Goal: Task Accomplishment & Management: Complete application form

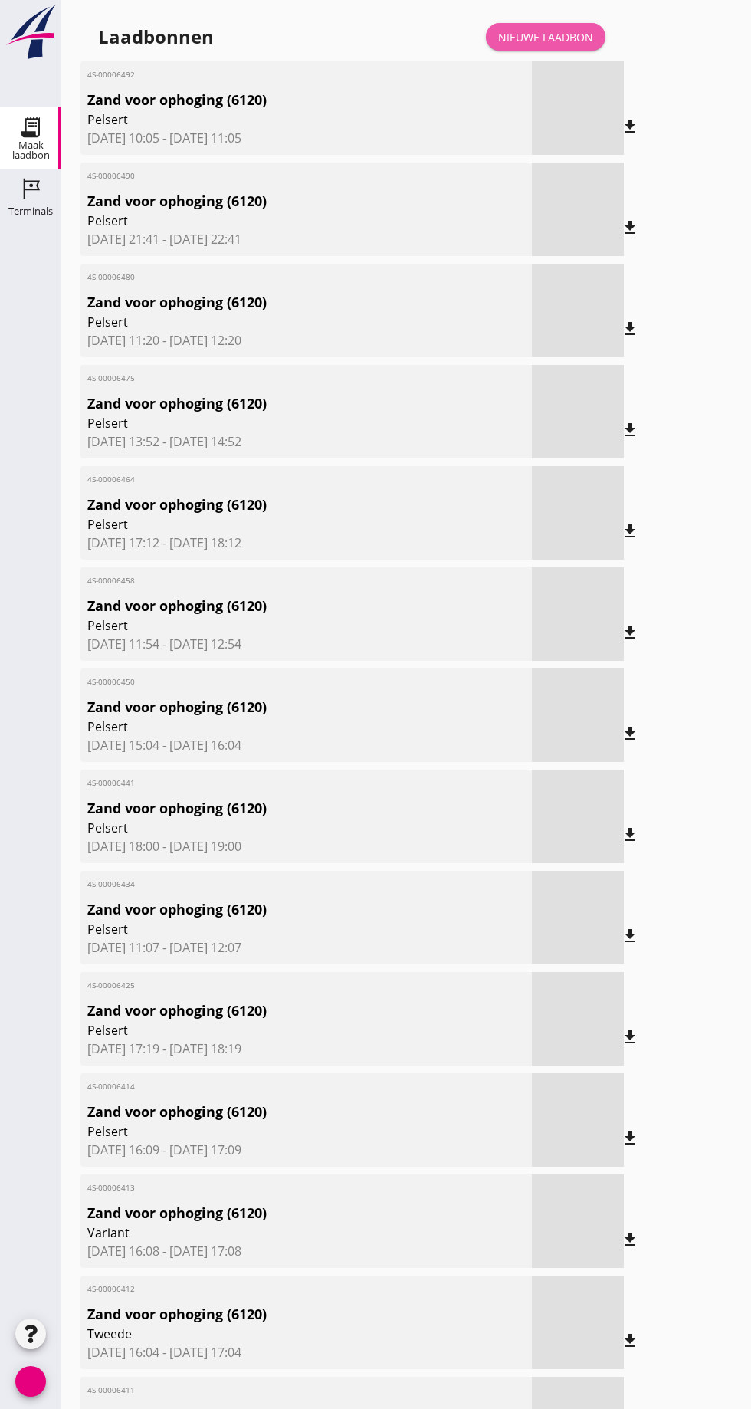
click at [569, 26] on link "Nieuwe laadbon" at bounding box center [546, 37] width 120 height 28
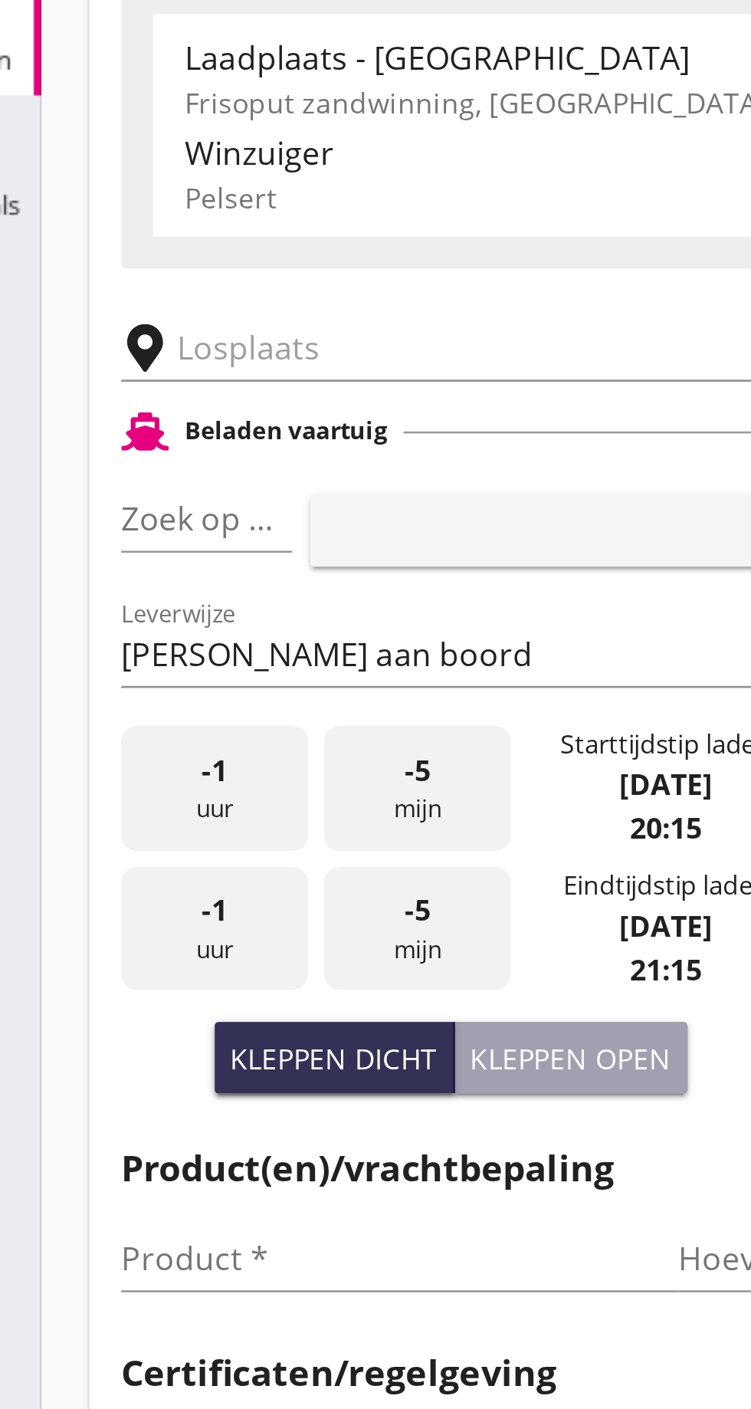
click at [131, 267] on input "text" at bounding box center [244, 266] width 262 height 25
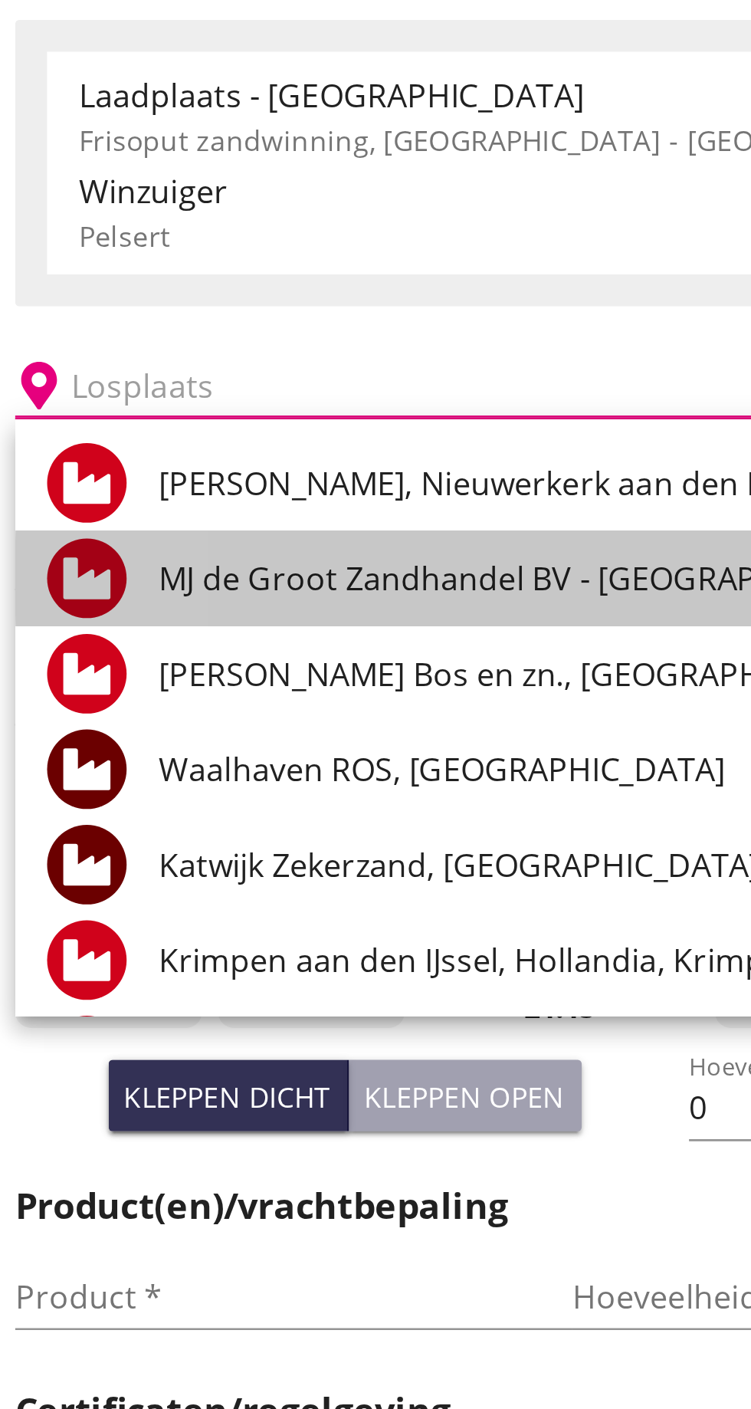
click at [254, 347] on font "MJ de Groot Zandhandel BV - [GEOGRAPHIC_DATA], [GEOGRAPHIC_DATA]" at bounding box center [356, 340] width 419 height 17
type input "[PERSON_NAME] Zandhandel B.V. - Spaansepolder, [GEOGRAPHIC_DATA]"
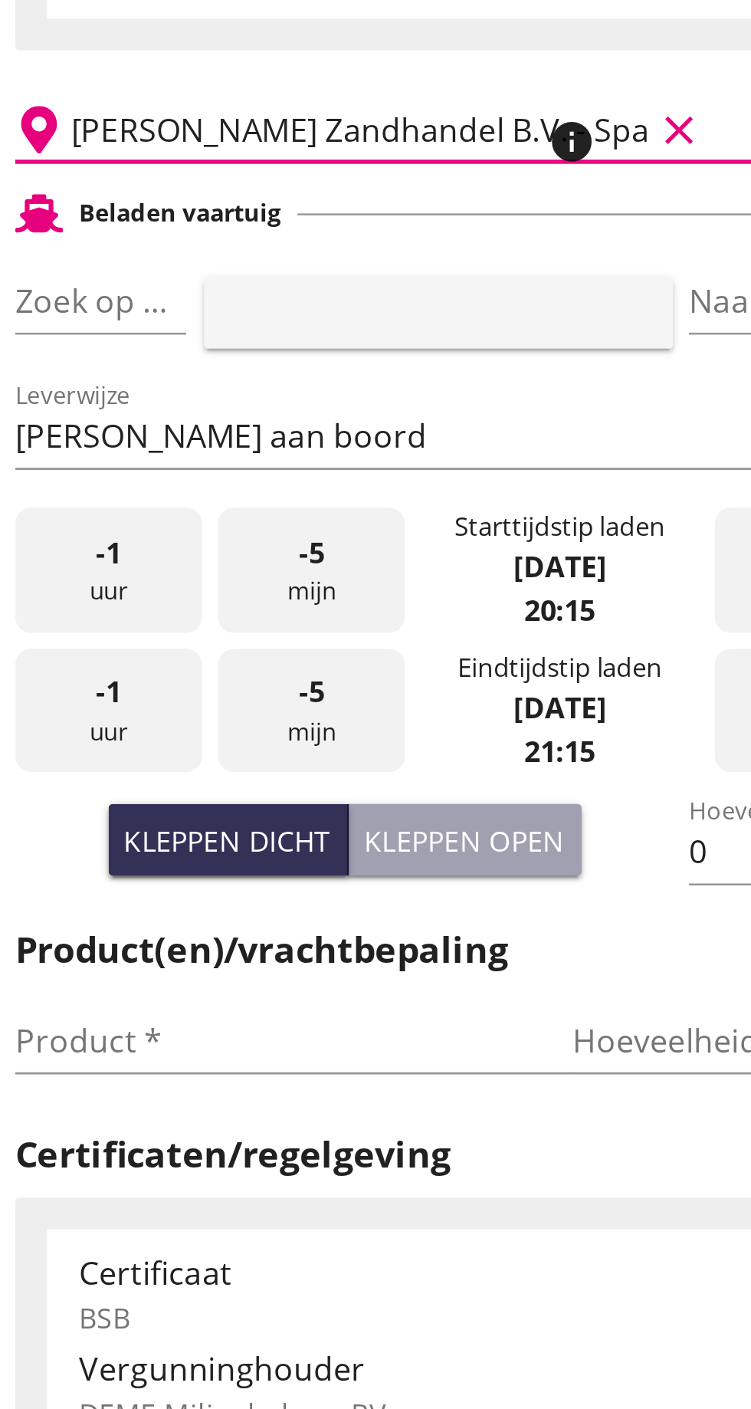
click at [139, 332] on font "pijl_drop_down" at bounding box center [148, 332] width 257 height 18
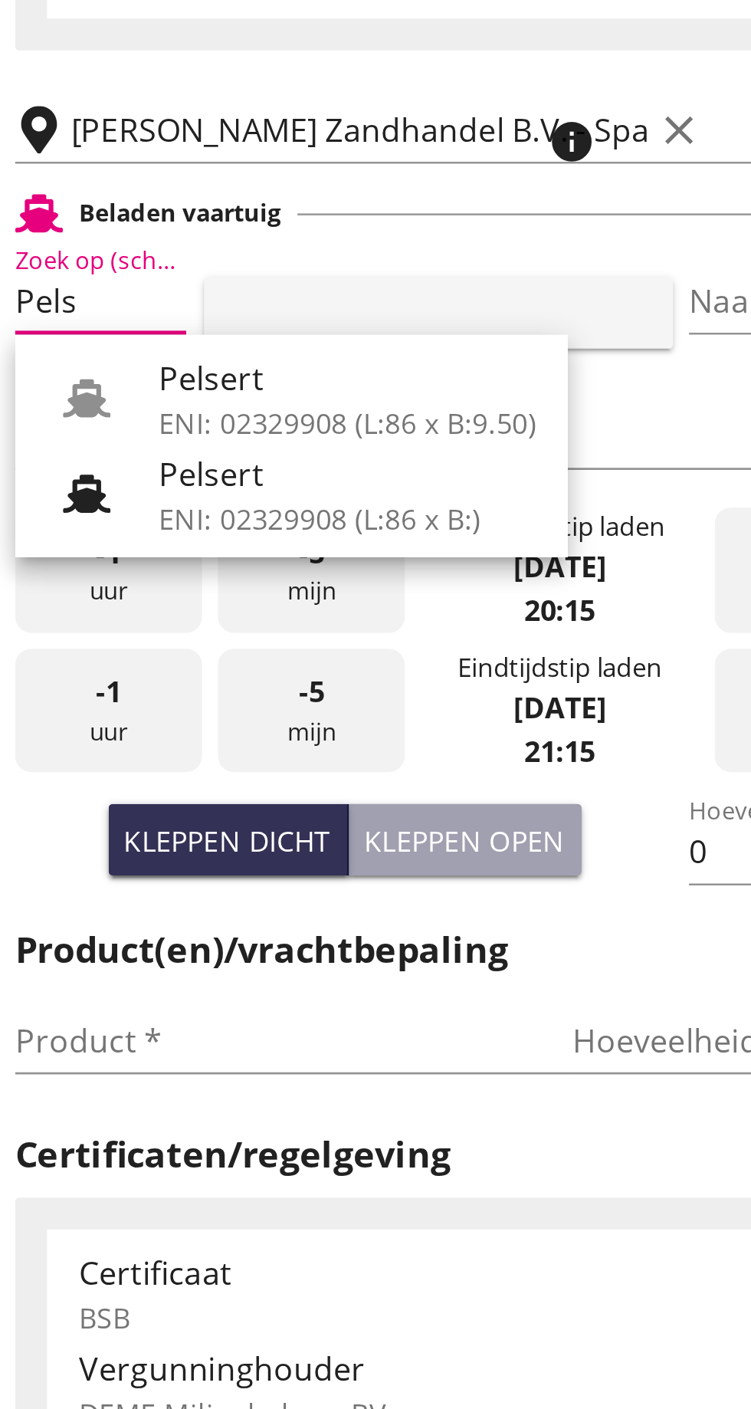
scroll to position [0, 7]
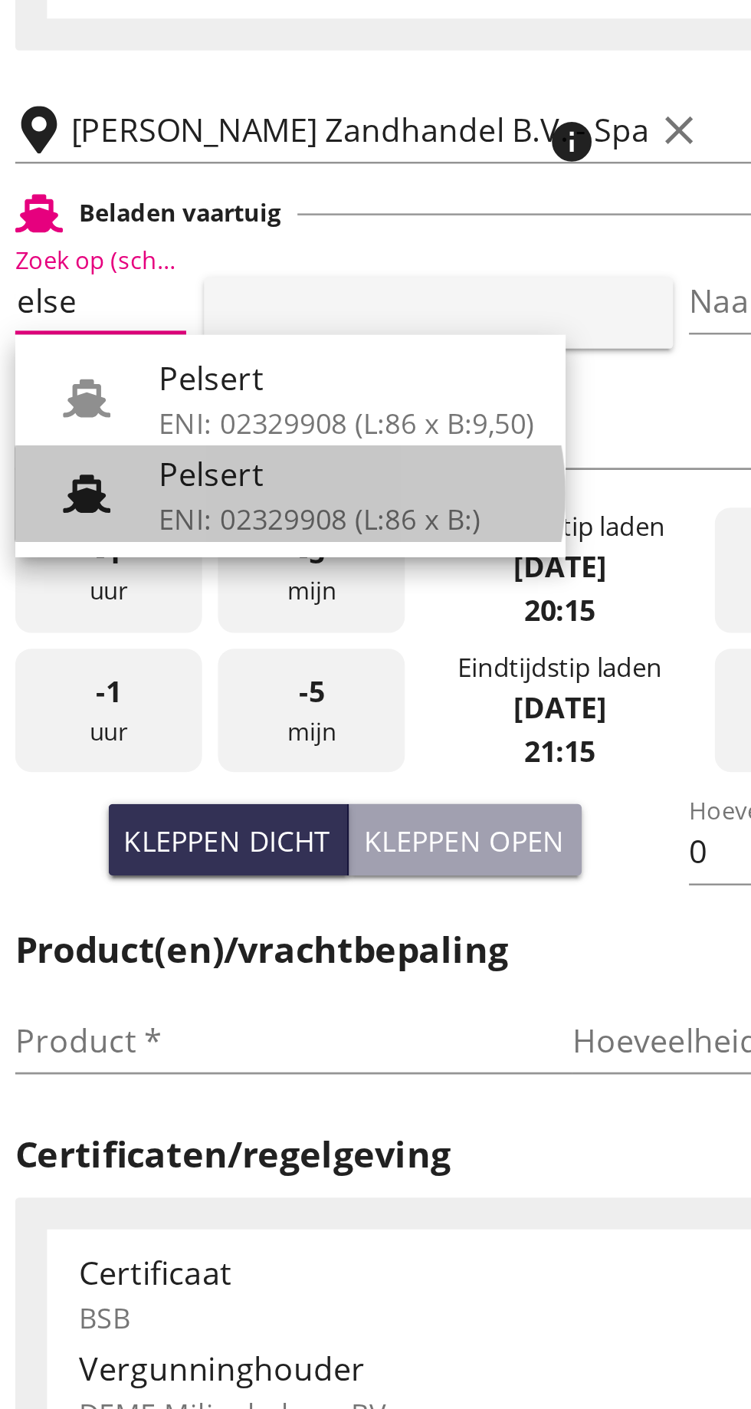
click at [194, 408] on font "ENI: 02329908 (L:86 x B:)" at bounding box center [209, 415] width 124 height 15
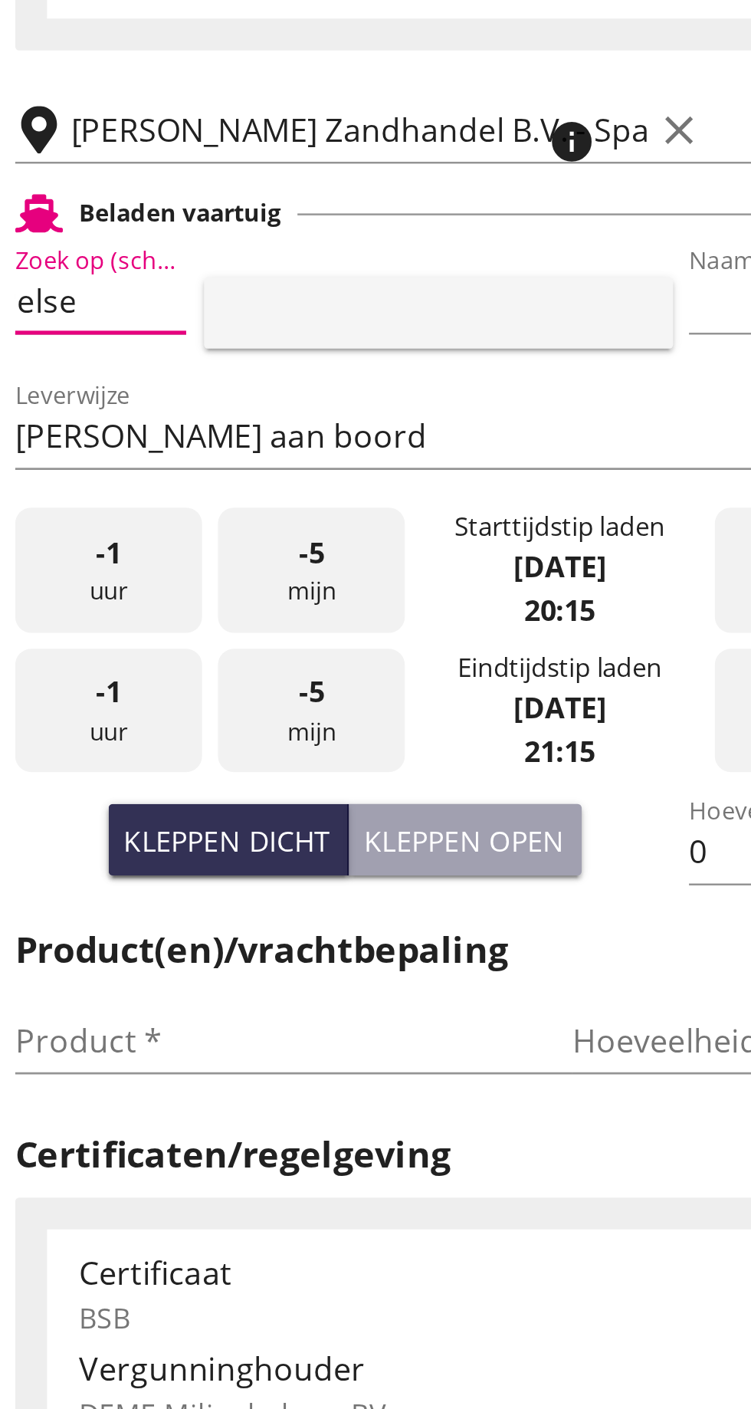
type input "Pelsert"
type input "[PERSON_NAME]"
type input "1087"
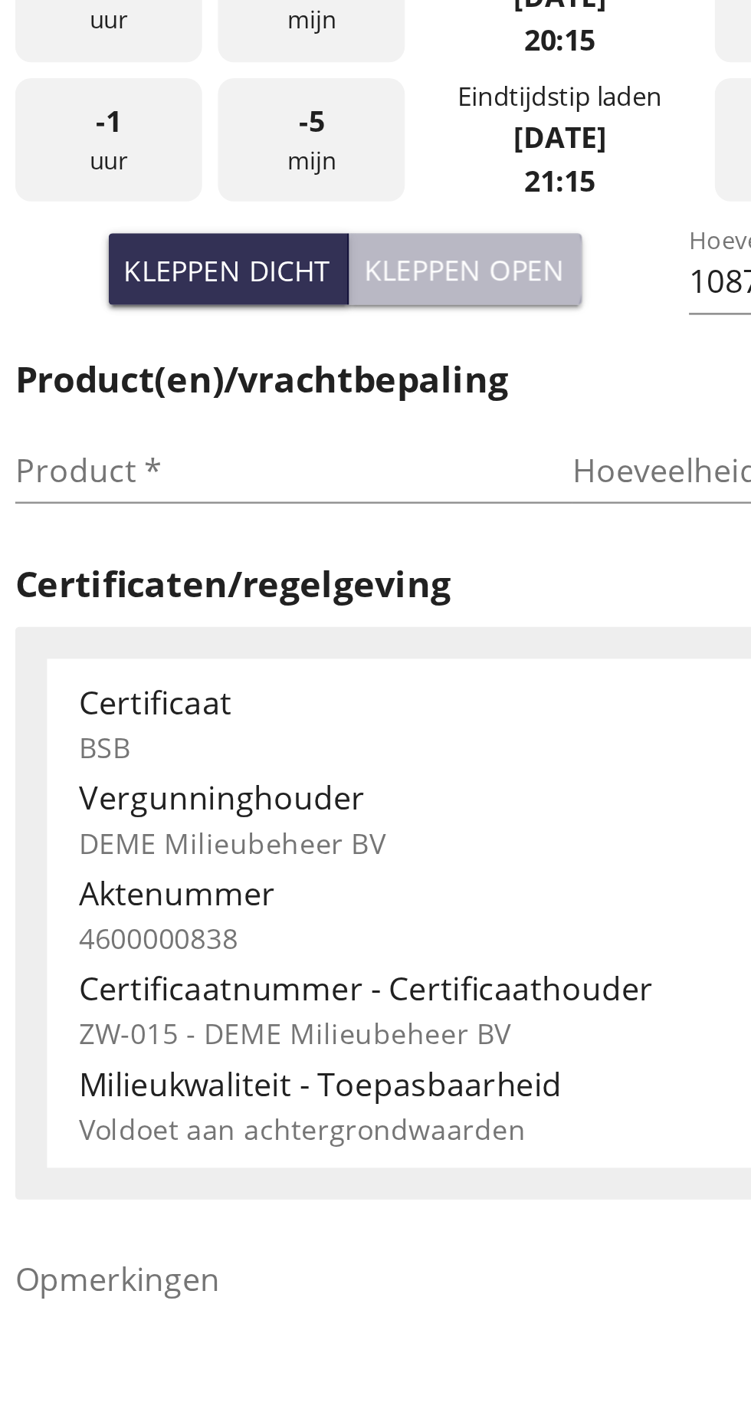
type input "Pelsert"
click at [282, 540] on font "Kleppen open" at bounding box center [265, 540] width 77 height 15
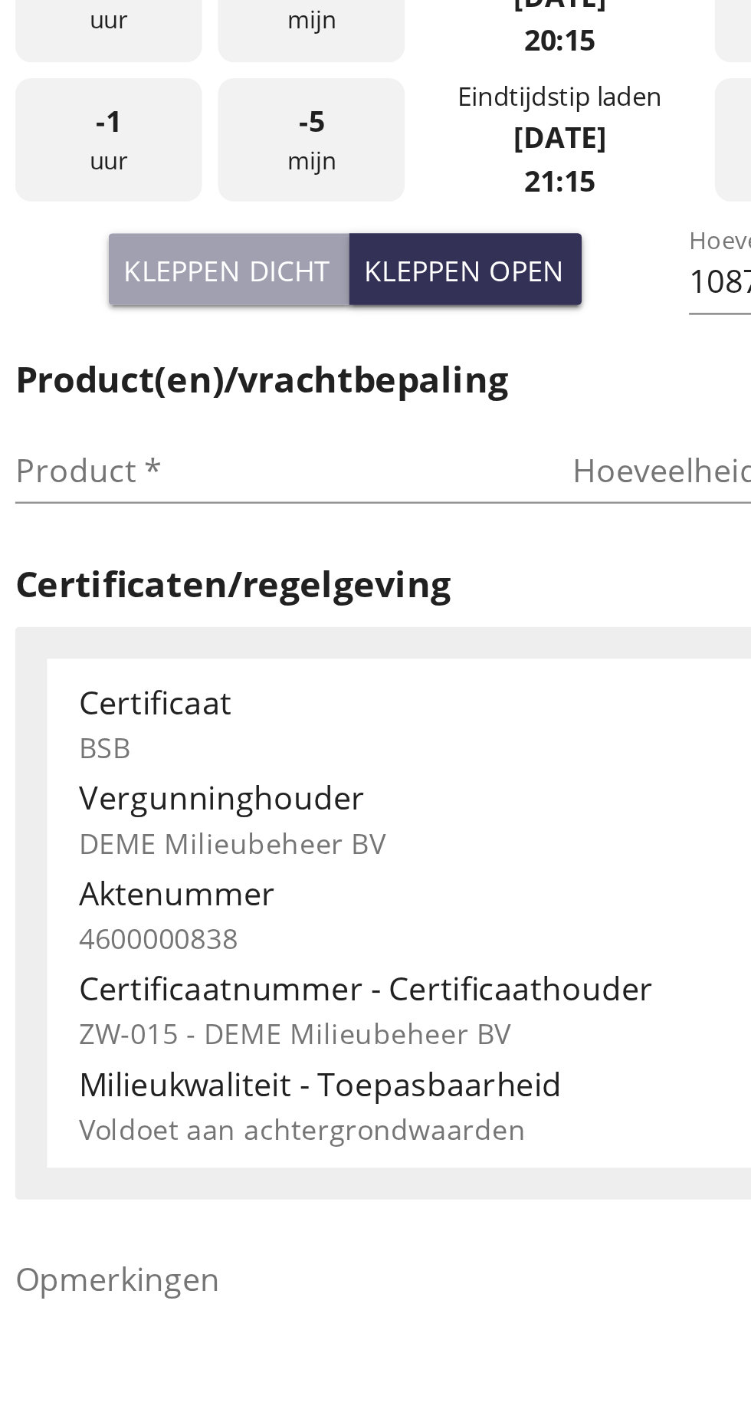
type input "725"
click at [133, 616] on input "Product *" at bounding box center [188, 617] width 193 height 25
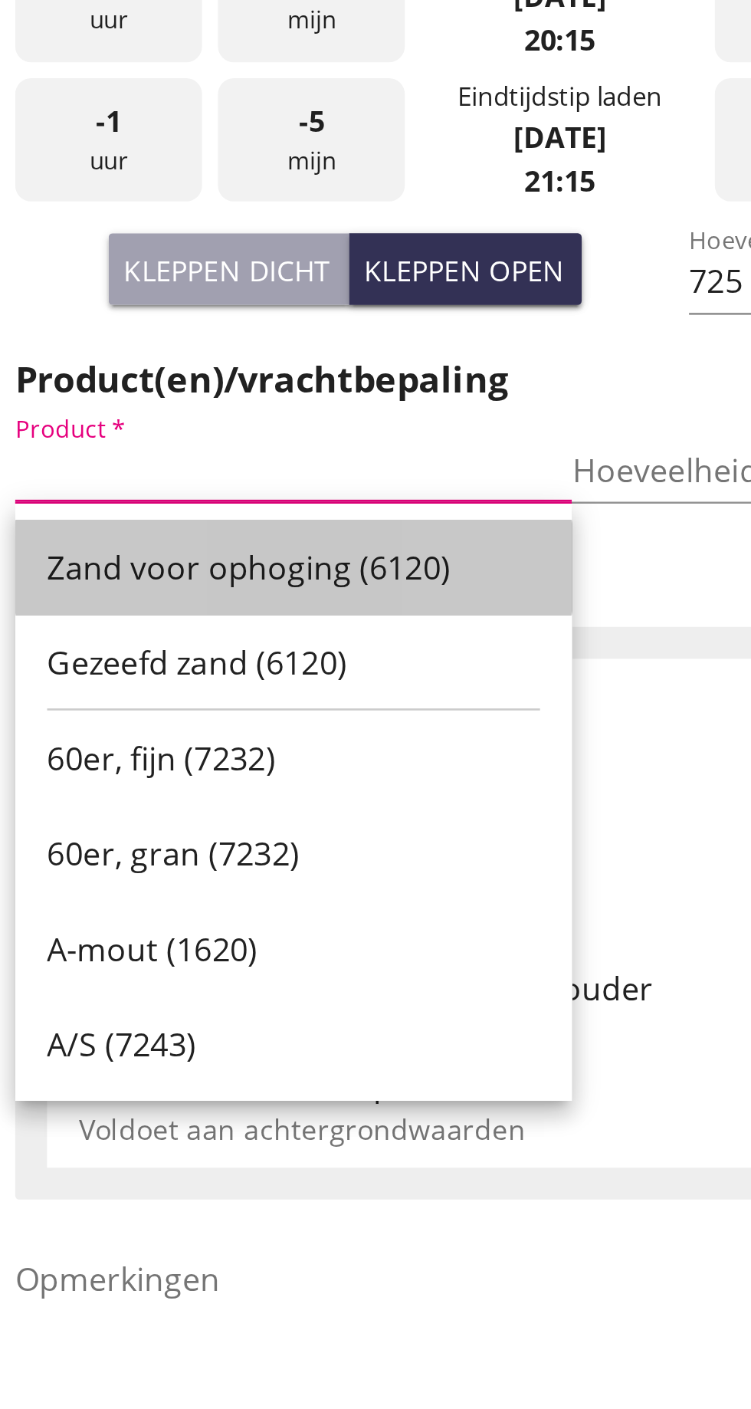
click at [211, 656] on font "Zand voor ophoging (6120)" at bounding box center [182, 654] width 156 height 17
type input "Zand voor ophoging (6120)"
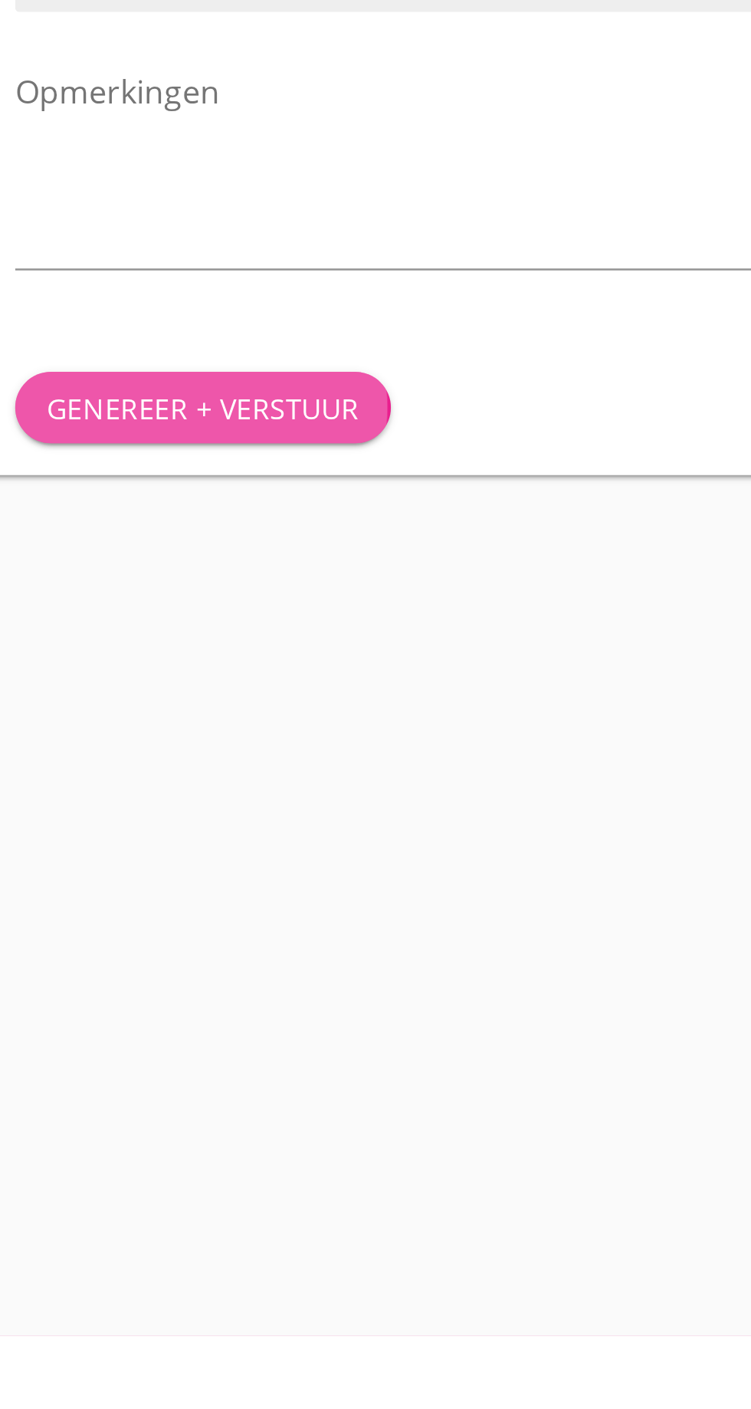
click at [179, 1047] on font "Genereer + verstuur" at bounding box center [164, 1051] width 120 height 15
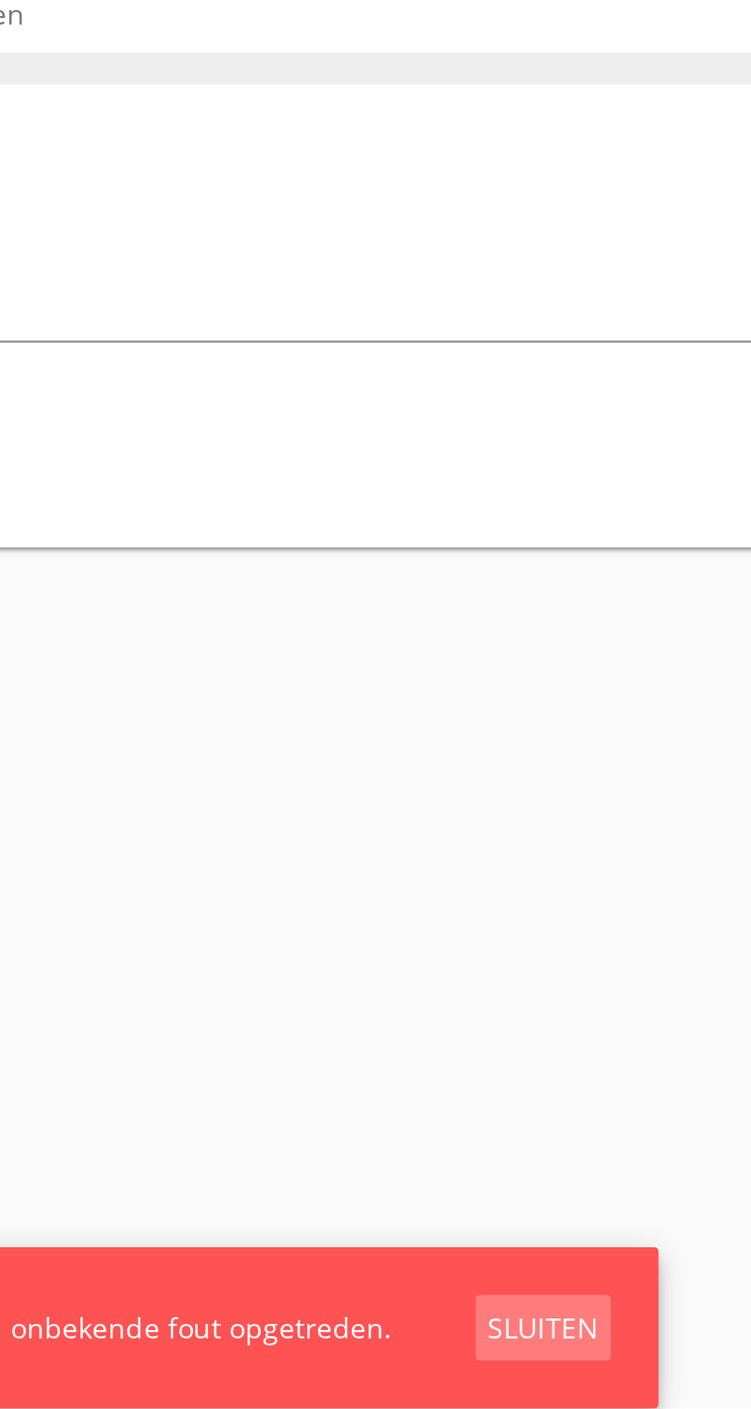
click at [503, 1382] on font "Sluiten" at bounding box center [488, 1377] width 43 height 15
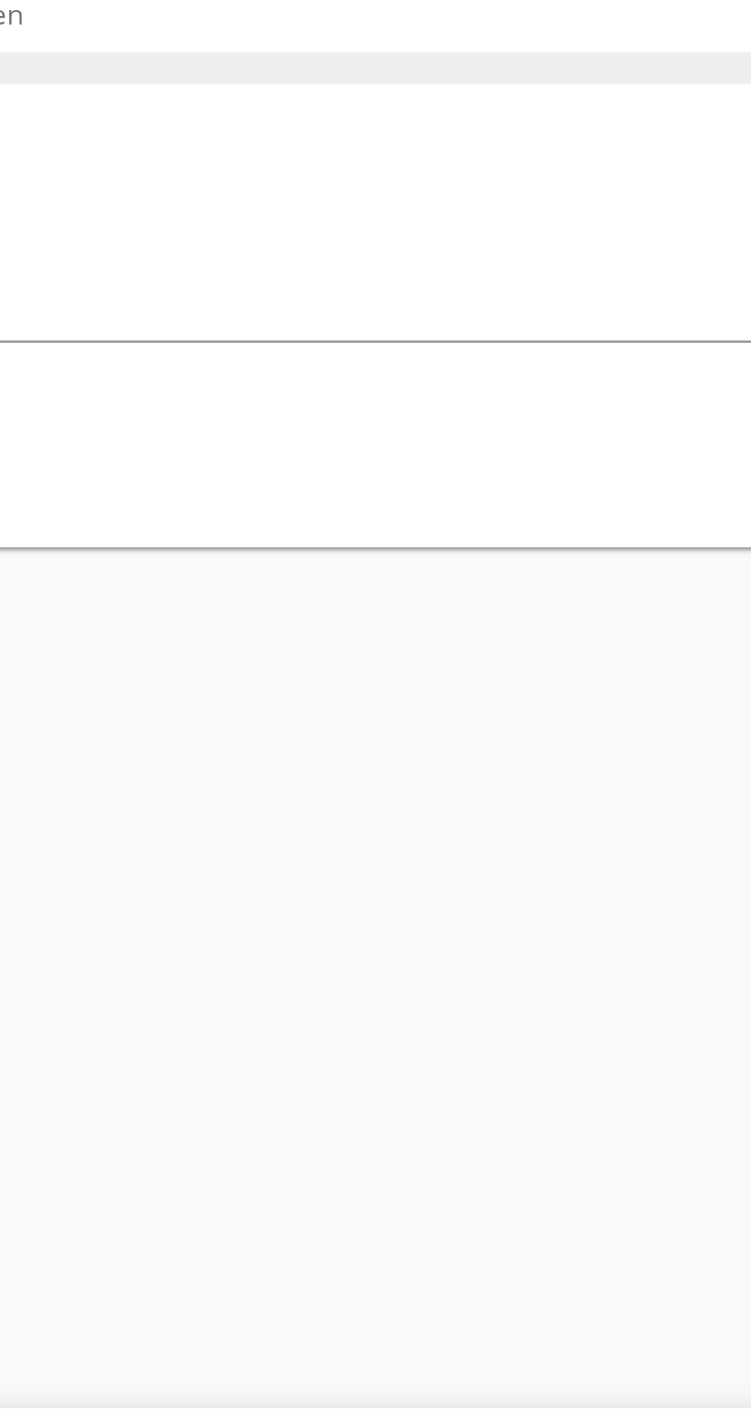
click at [548, 1375] on div "annuleren U doet zich voor als een andere gebruiker. Nieuwe laadbon Algemeen La…" at bounding box center [406, 704] width 690 height 1409
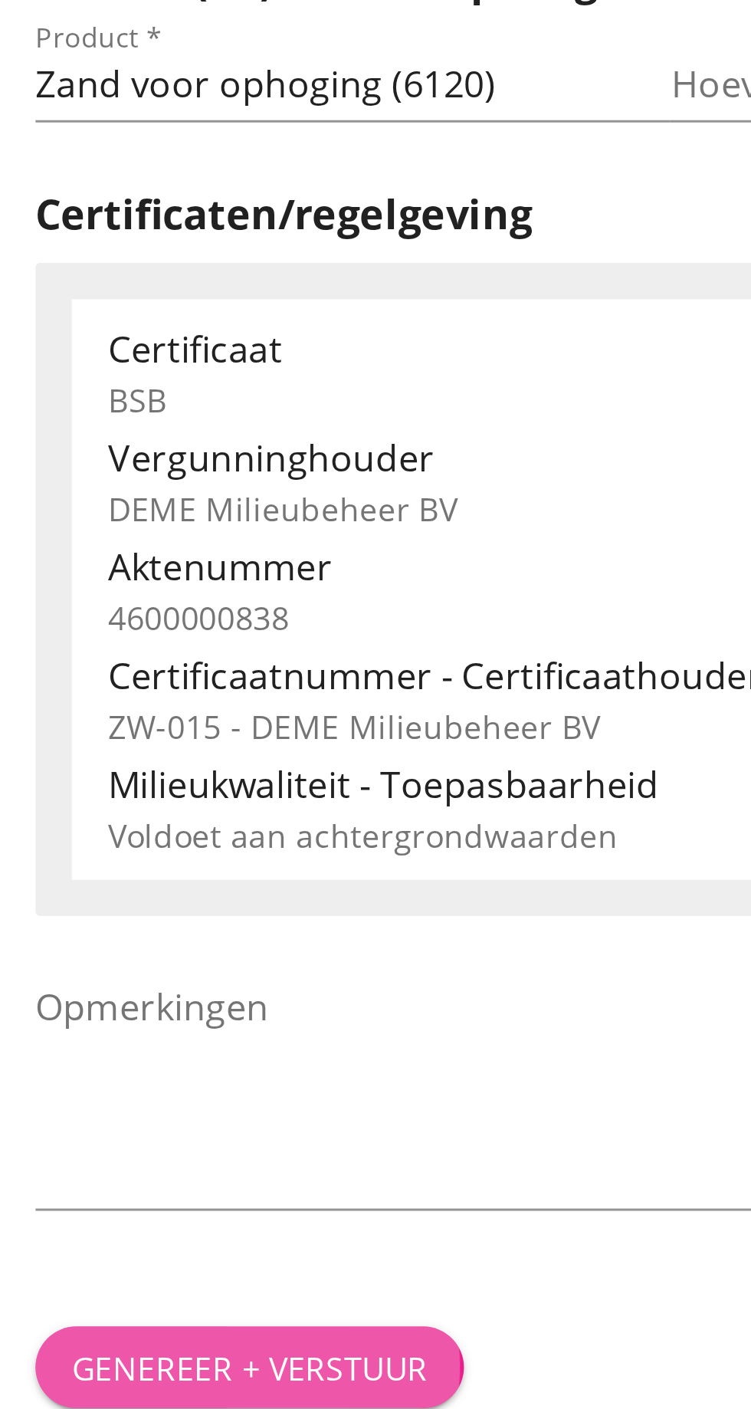
click at [179, 1055] on font "Genereer + verstuur" at bounding box center [164, 1051] width 120 height 15
